Goal: Task Accomplishment & Management: Use online tool/utility

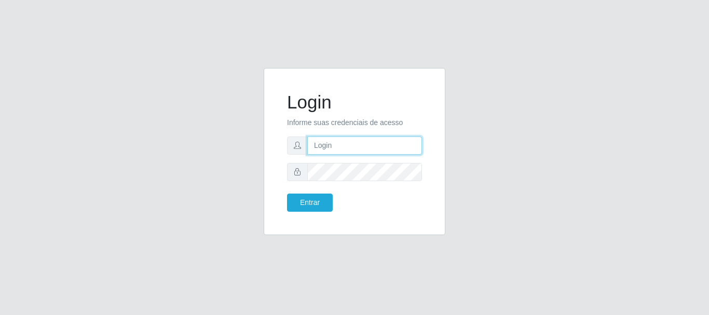
click at [366, 140] on input "text" at bounding box center [364, 145] width 115 height 18
type input "[EMAIL_ADDRESS][DOMAIN_NAME]"
click at [365, 181] on form "Login Informe suas credenciais de acesso [EMAIL_ADDRESS][DOMAIN_NAME] Entrar" at bounding box center [354, 151] width 135 height 120
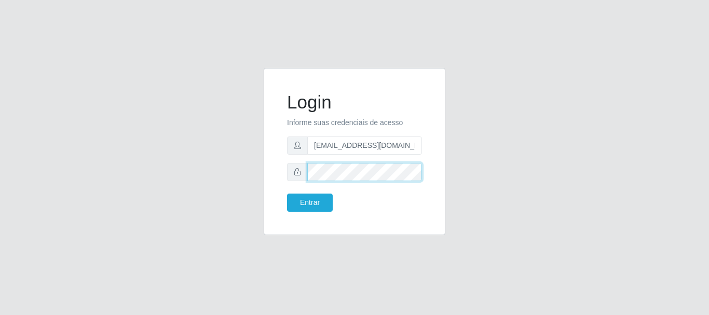
click at [287, 194] on button "Entrar" at bounding box center [310, 203] width 46 height 18
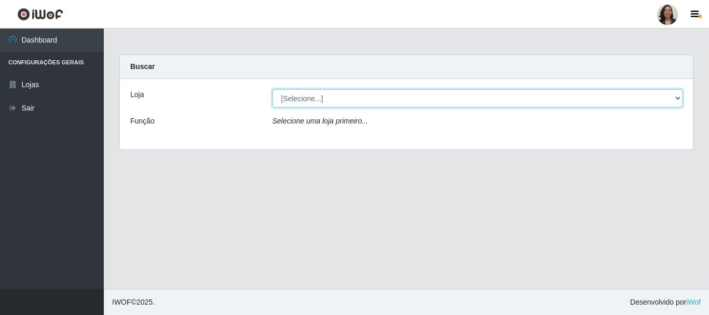
click at [678, 97] on select "[Selecione...] SuperFácil Atacado - Rodoviária" at bounding box center [477, 98] width 410 height 18
select select "400"
click at [272, 89] on select "[Selecione...] SuperFácil Atacado - Rodoviária" at bounding box center [477, 98] width 410 height 18
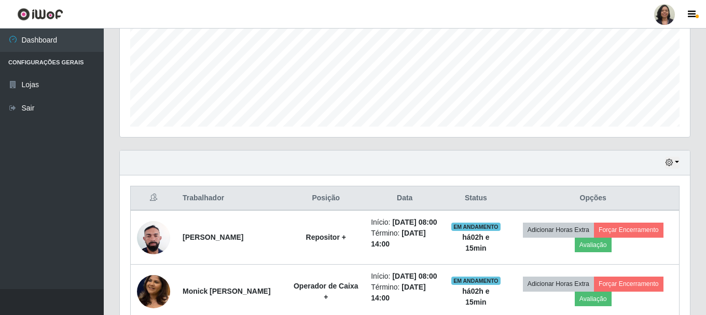
scroll to position [241, 0]
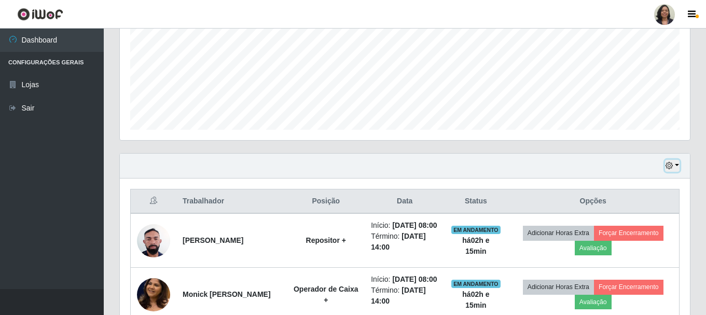
click at [670, 167] on icon "button" at bounding box center [669, 165] width 7 height 7
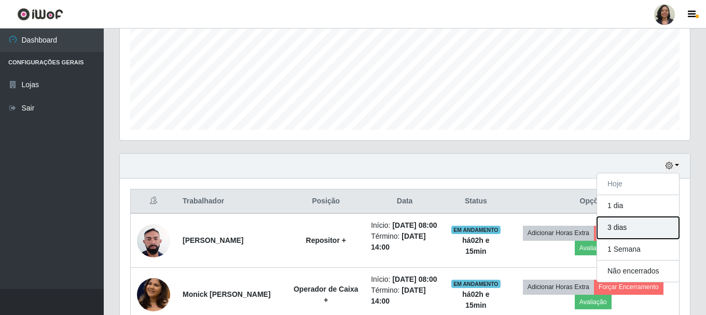
click at [622, 230] on button "3 dias" at bounding box center [638, 228] width 82 height 22
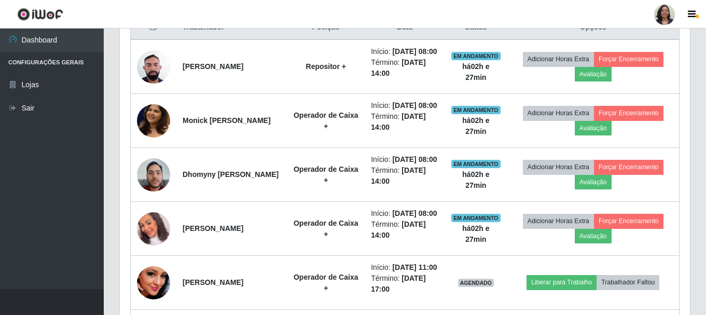
scroll to position [475, 0]
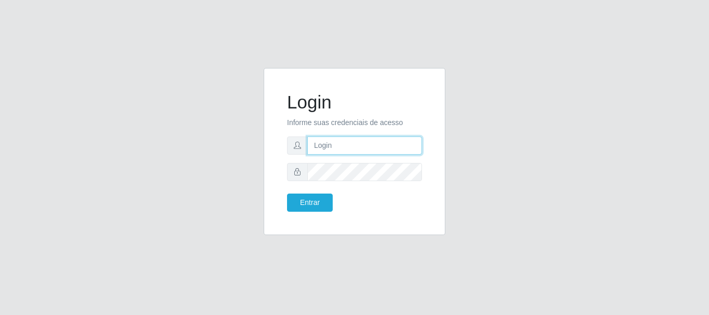
click at [313, 143] on input "text" at bounding box center [364, 145] width 115 height 18
type input "[EMAIL_ADDRESS][DOMAIN_NAME]"
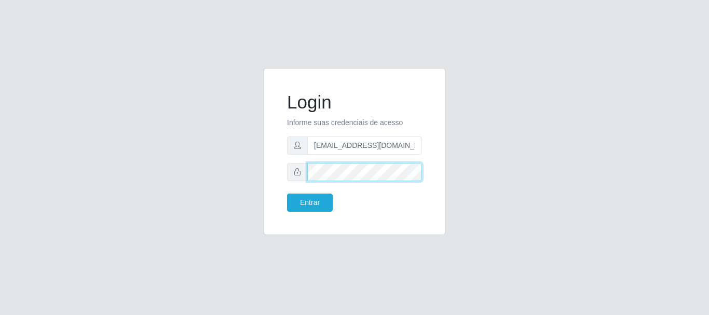
click at [287, 194] on button "Entrar" at bounding box center [310, 203] width 46 height 18
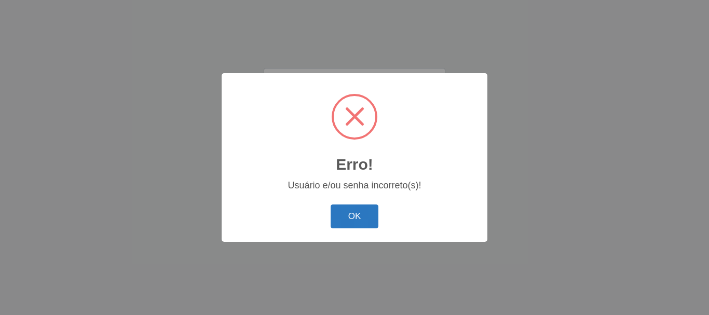
click at [350, 205] on button "OK" at bounding box center [354, 216] width 48 height 24
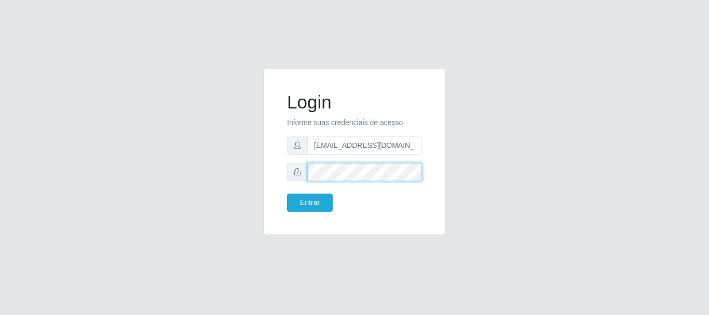
click at [287, 194] on button "Entrar" at bounding box center [310, 203] width 46 height 18
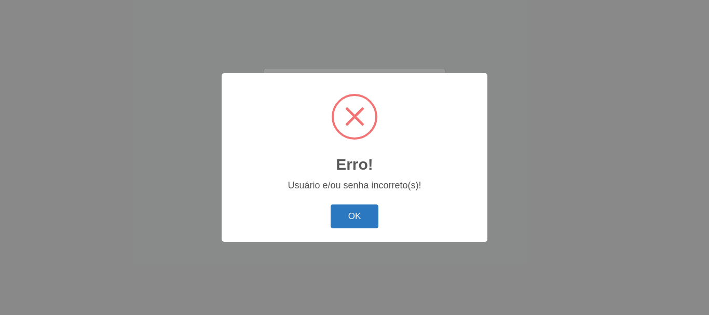
click at [370, 221] on button "OK" at bounding box center [354, 216] width 48 height 24
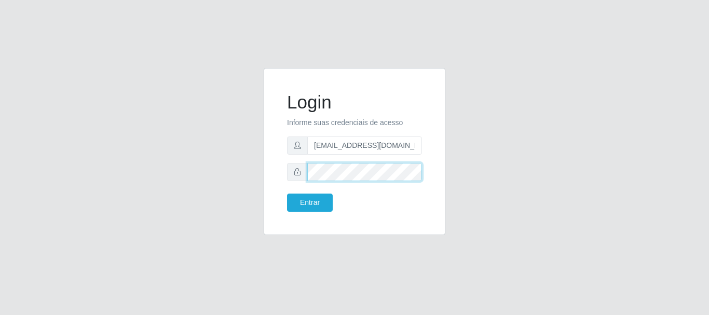
click at [287, 194] on button "Entrar" at bounding box center [310, 203] width 46 height 18
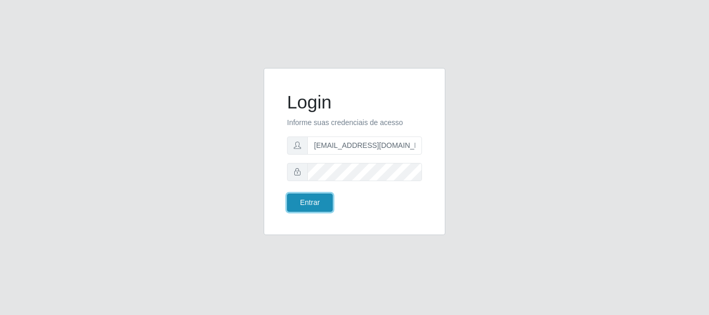
click at [322, 203] on button "Entrar" at bounding box center [310, 203] width 46 height 18
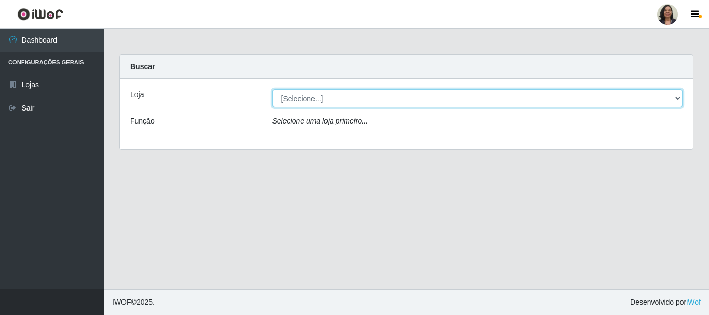
click at [676, 99] on select "[Selecione...] SuperFácil Atacado - Rodoviária" at bounding box center [477, 98] width 410 height 18
select select "400"
click at [272, 89] on select "[Selecione...] SuperFácil Atacado - Rodoviária" at bounding box center [477, 98] width 410 height 18
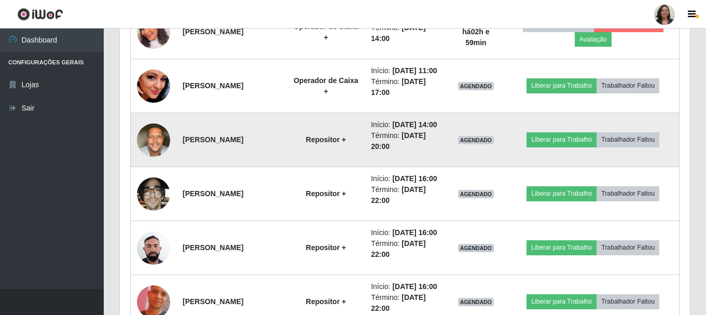
scroll to position [623, 0]
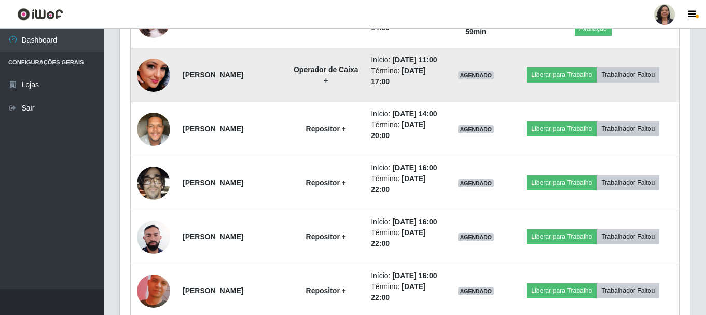
click at [152, 105] on img at bounding box center [153, 75] width 33 height 59
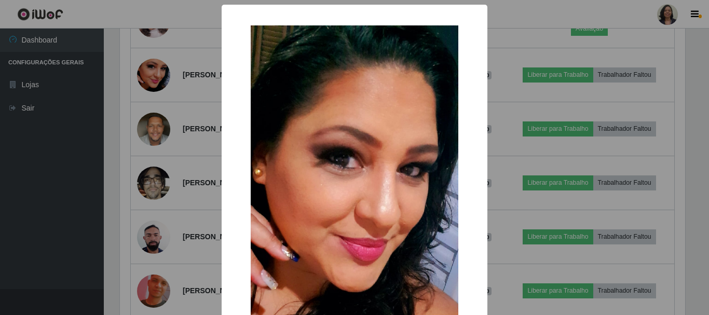
click at [530, 158] on div "× OK Cancel" at bounding box center [354, 157] width 709 height 315
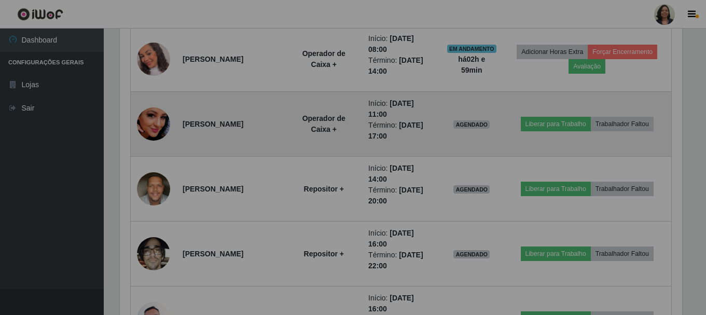
scroll to position [215, 570]
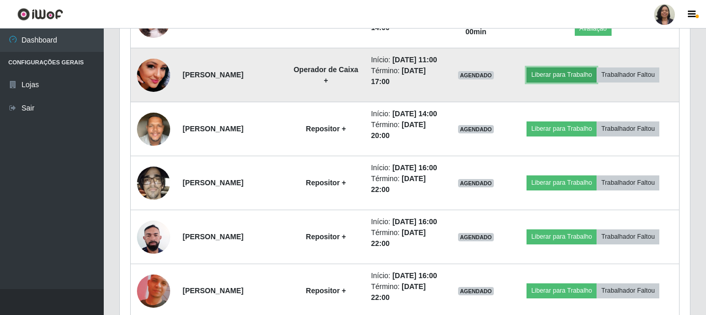
click at [555, 82] on button "Liberar para Trabalho" at bounding box center [562, 74] width 70 height 15
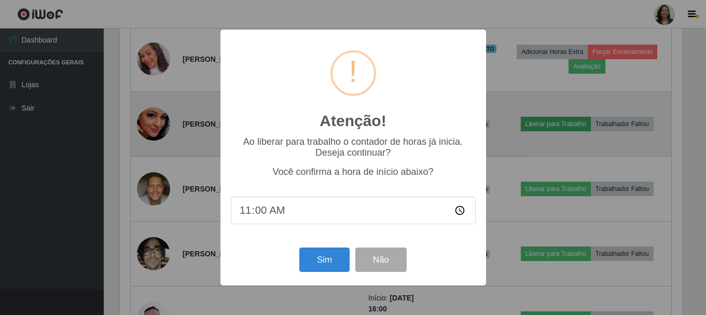
scroll to position [215, 565]
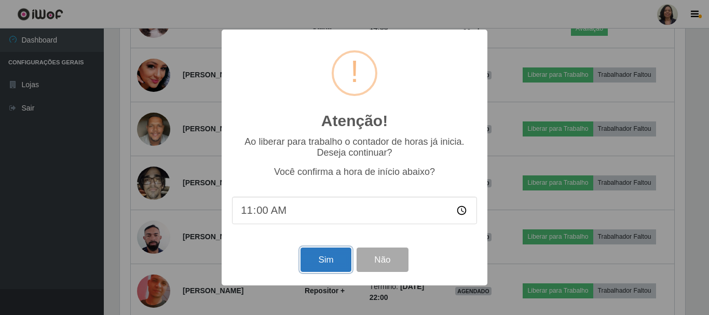
click at [314, 263] on button "Sim" at bounding box center [325, 259] width 50 height 24
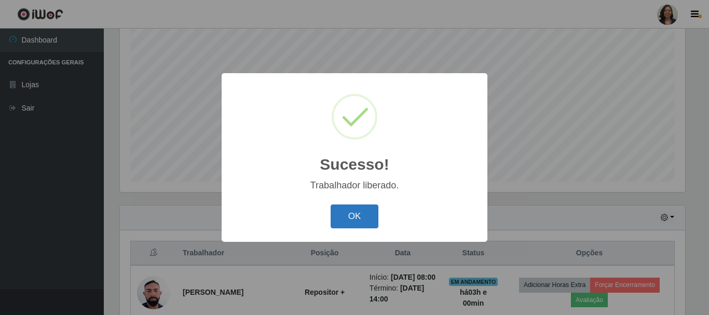
click at [352, 210] on button "OK" at bounding box center [354, 216] width 48 height 24
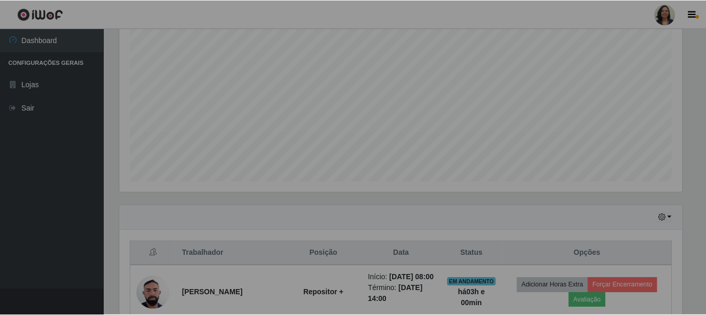
scroll to position [215, 570]
